Goal: Task Accomplishment & Management: Use online tool/utility

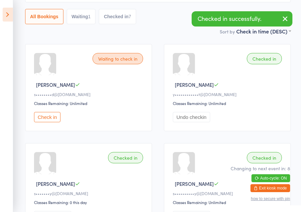
scroll to position [19, 0]
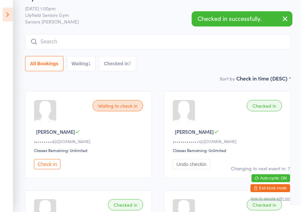
click at [7, 13] on icon at bounding box center [8, 15] width 10 height 14
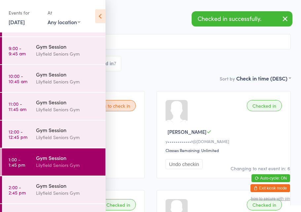
scroll to position [52, 0]
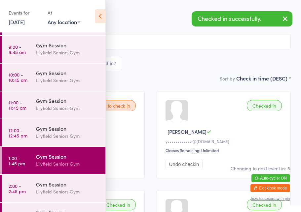
click at [77, 132] on div "Gym Session" at bounding box center [68, 128] width 64 height 7
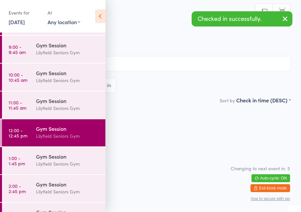
click at [96, 14] on icon at bounding box center [100, 16] width 10 height 14
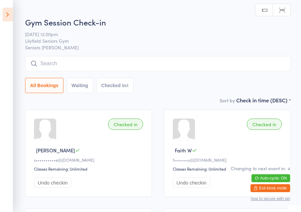
click at [6, 13] on icon at bounding box center [8, 15] width 10 height 14
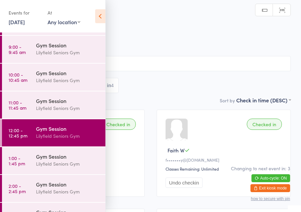
click at [58, 189] on div "Lilyfield Seniors Gym" at bounding box center [68, 192] width 64 height 8
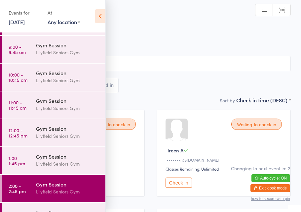
click at [99, 18] on icon at bounding box center [100, 16] width 10 height 14
click at [101, 12] on icon at bounding box center [100, 16] width 10 height 14
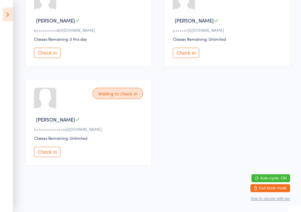
scroll to position [342, 0]
click at [187, 48] on button "Check in" at bounding box center [186, 53] width 26 height 10
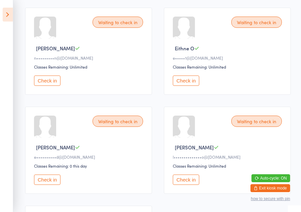
scroll to position [197, 0]
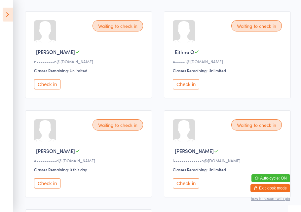
click at [47, 89] on button "Check in" at bounding box center [47, 84] width 26 height 10
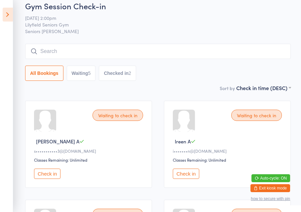
scroll to position [0, 0]
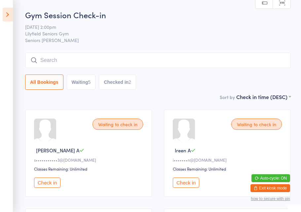
click at [67, 61] on input "search" at bounding box center [158, 60] width 266 height 15
click at [72, 62] on input "Ie" at bounding box center [158, 60] width 266 height 15
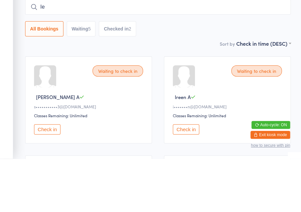
scroll to position [53, 0]
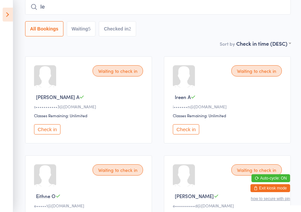
click at [288, 191] on button "Exit kiosk mode" at bounding box center [271, 188] width 40 height 8
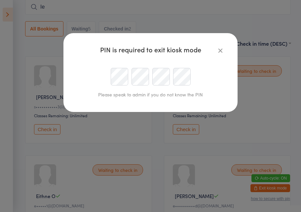
click at [189, 131] on div "PIN is required to exit kiosk mode Please speak to admin if you do not know the…" at bounding box center [150, 106] width 301 height 212
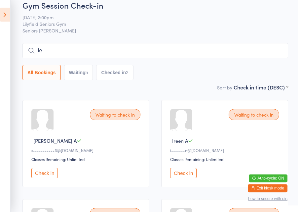
scroll to position [0, 0]
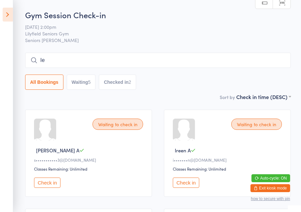
click at [124, 62] on input "Ie" at bounding box center [158, 60] width 266 height 15
click at [133, 56] on input "Ie" at bounding box center [158, 60] width 266 height 15
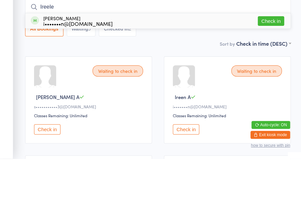
type input "IreeIe"
click at [66, 74] on div "i•••••••n@[DOMAIN_NAME]" at bounding box center [77, 76] width 69 height 5
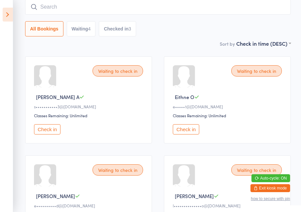
click at [48, 130] on button "Check in" at bounding box center [47, 129] width 26 height 10
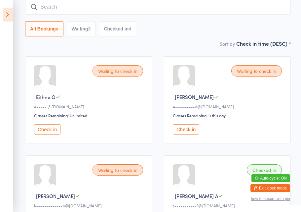
click at [43, 134] on button "Check in" at bounding box center [47, 129] width 26 height 10
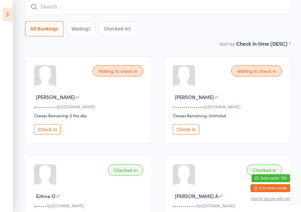
click at [57, 131] on button "Check in" at bounding box center [47, 129] width 26 height 10
